Goal: Obtain resource: Obtain resource

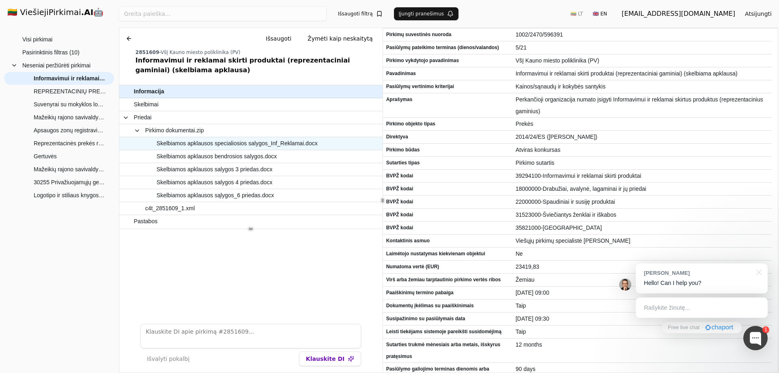
click at [285, 144] on span "Skelbiamos apklausos specialiosios salygos_Inf_Reklamai.docx" at bounding box center [237, 143] width 161 height 12
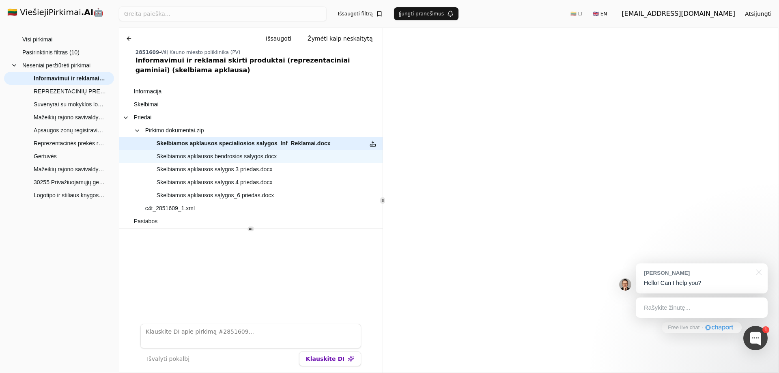
click at [209, 159] on span "Skelbiamos apklausos bendrosios salygos.docx" at bounding box center [217, 156] width 120 height 12
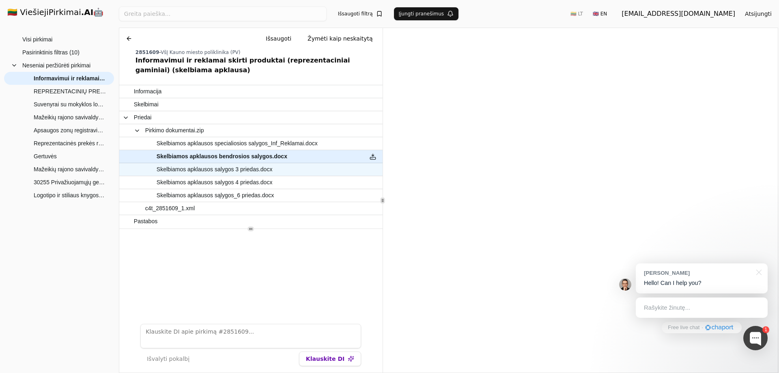
click at [206, 170] on span "Skelbiamos apklausos salygos 3 priedas.docx" at bounding box center [215, 169] width 116 height 12
